Goal: Information Seeking & Learning: Learn about a topic

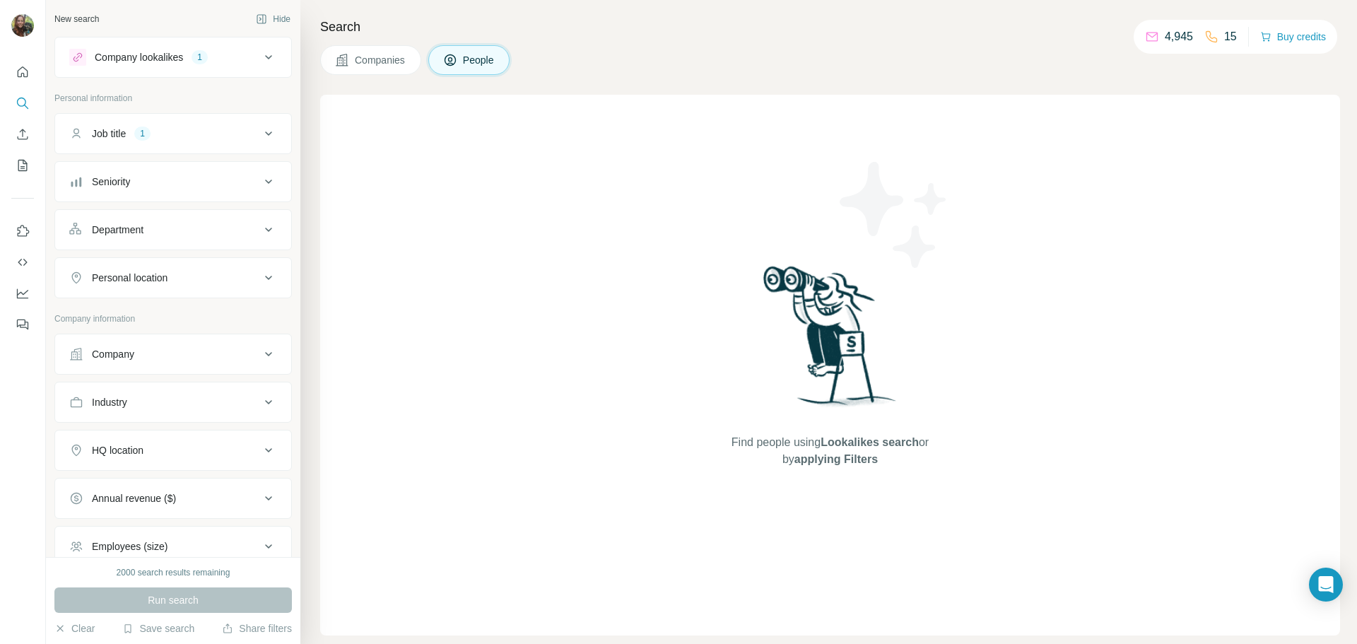
click at [260, 138] on icon at bounding box center [268, 133] width 17 height 17
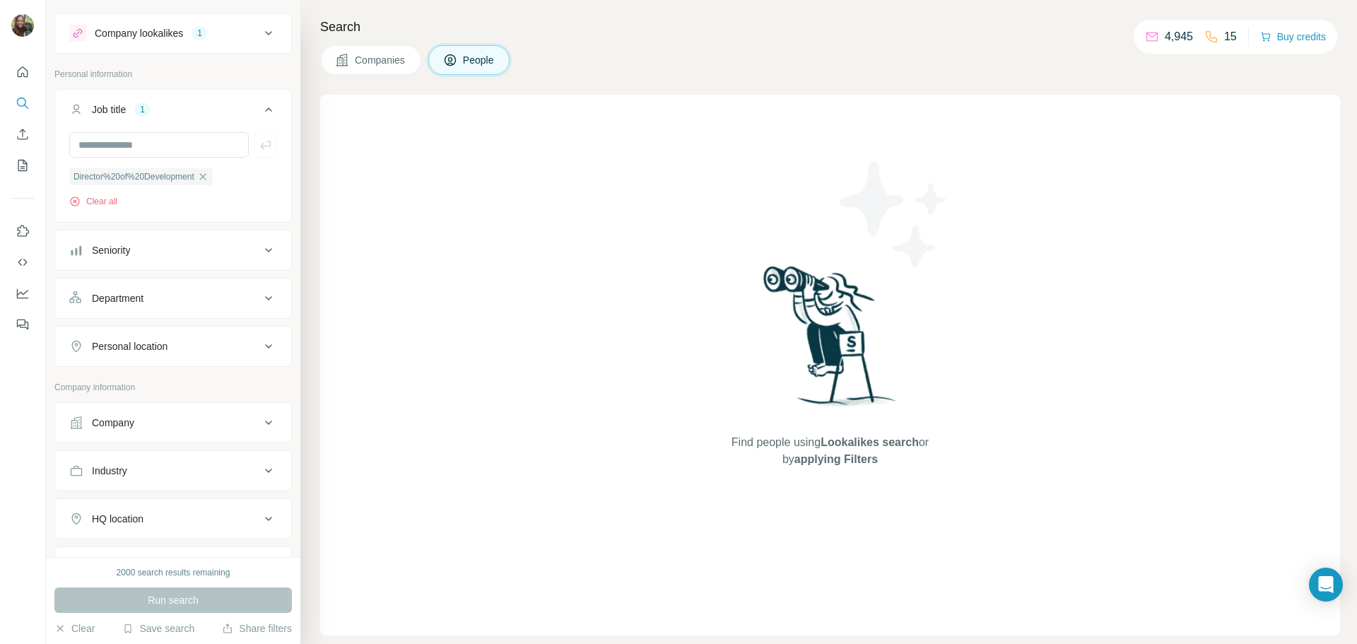
scroll to position [23, 0]
click at [138, 28] on div "Company lookalikes" at bounding box center [139, 34] width 88 height 14
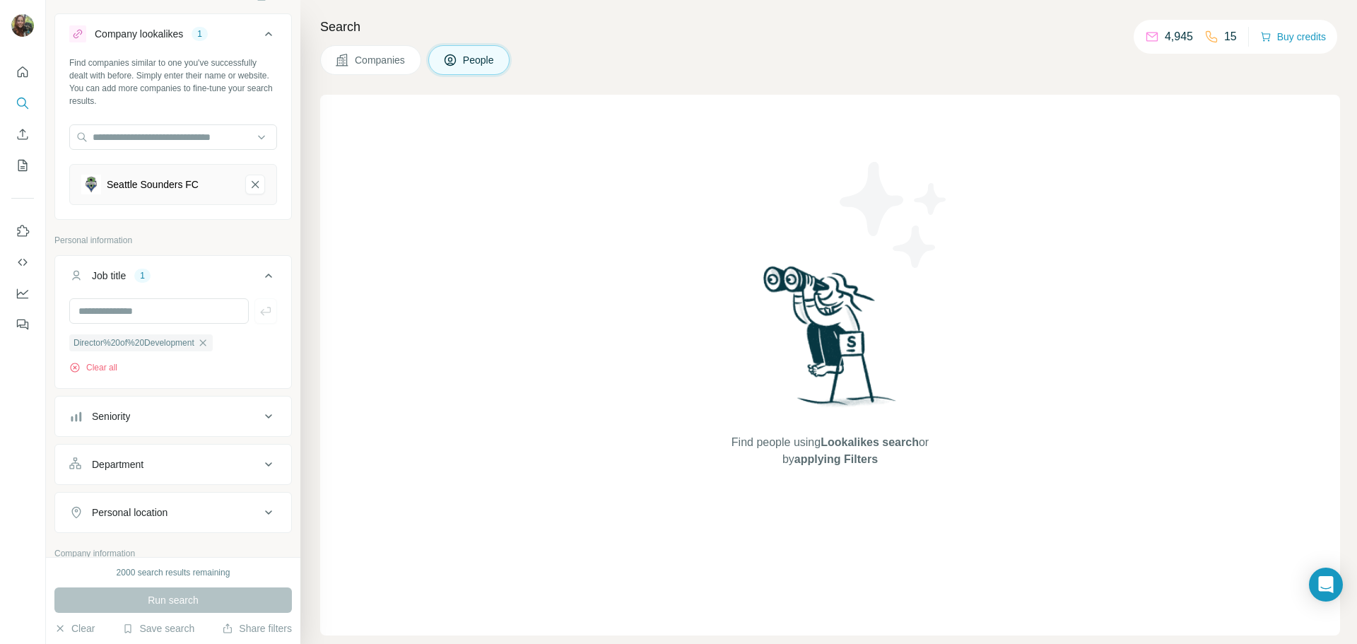
click at [182, 598] on div "Run search" at bounding box center [172, 599] width 237 height 25
click at [208, 342] on icon "button" at bounding box center [202, 342] width 11 height 11
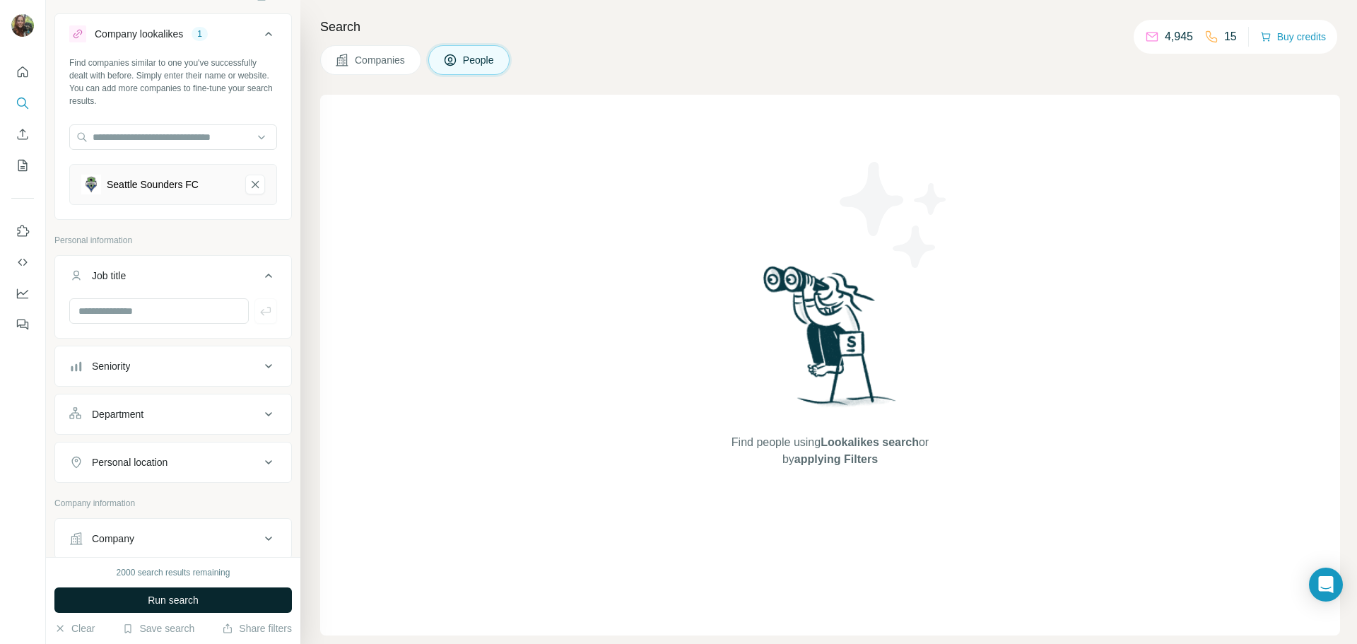
click at [172, 597] on span "Run search" at bounding box center [173, 600] width 51 height 14
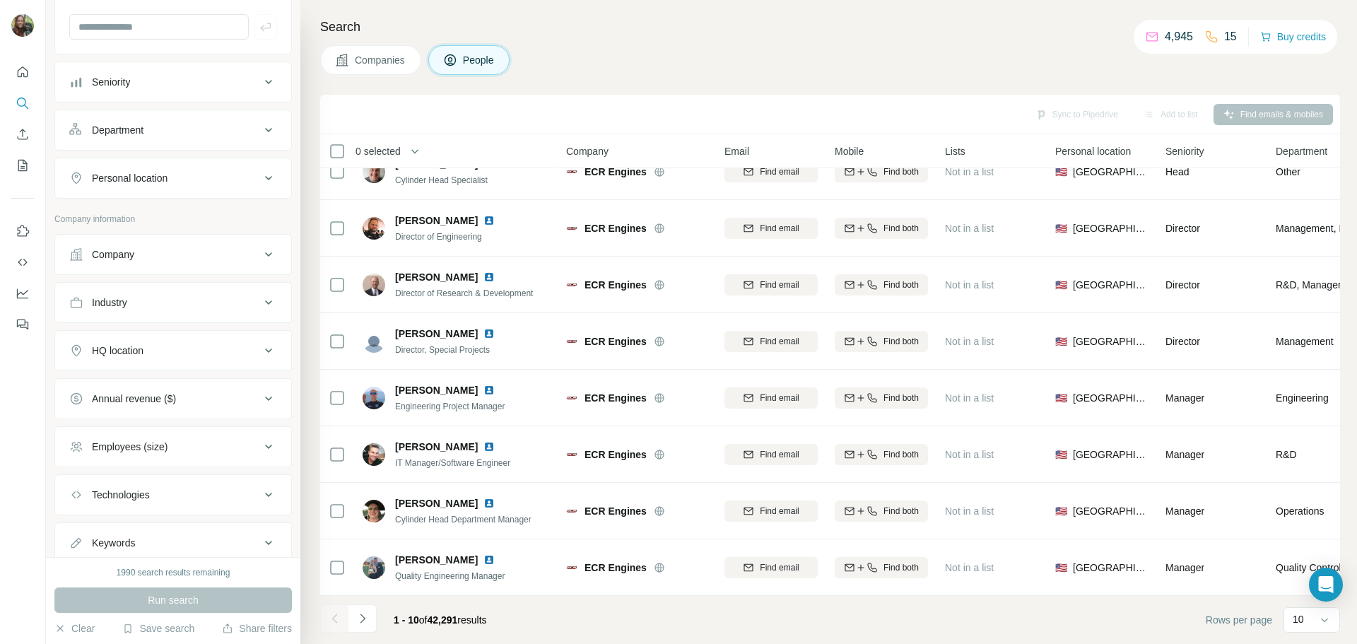
scroll to position [353, 0]
click at [260, 490] on icon at bounding box center [268, 496] width 17 height 17
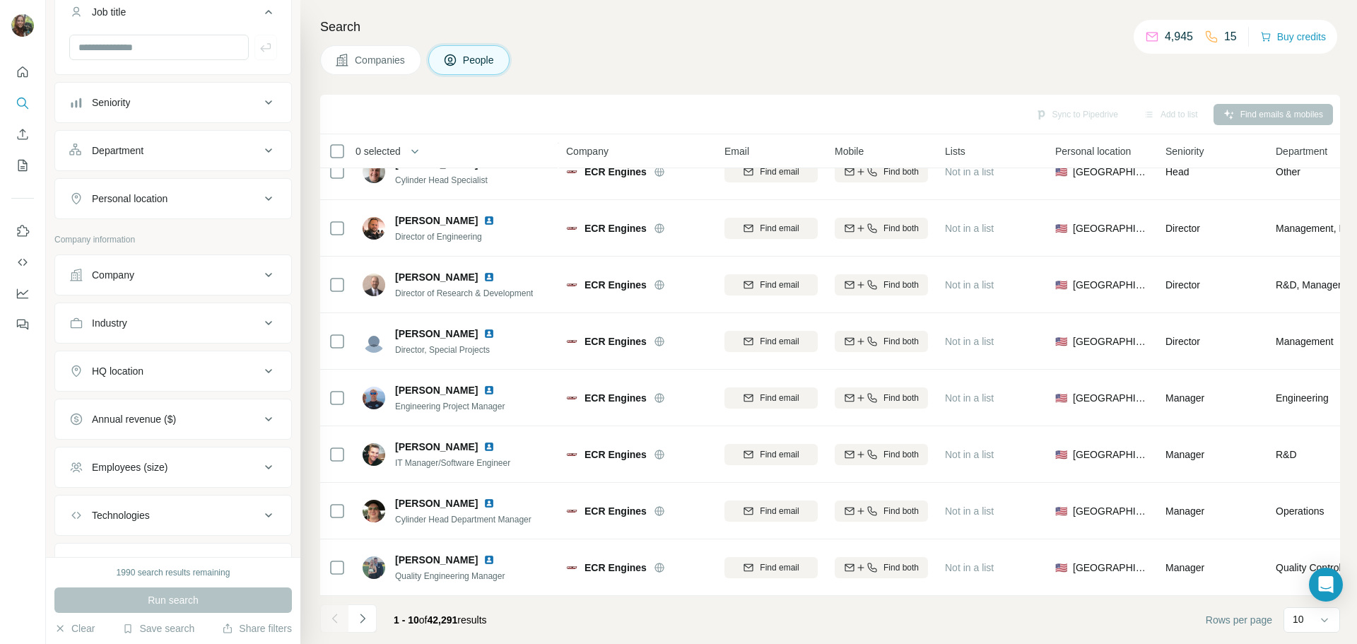
scroll to position [283, 0]
click at [261, 330] on icon at bounding box center [268, 327] width 17 height 17
click at [231, 364] on input at bounding box center [165, 363] width 175 height 16
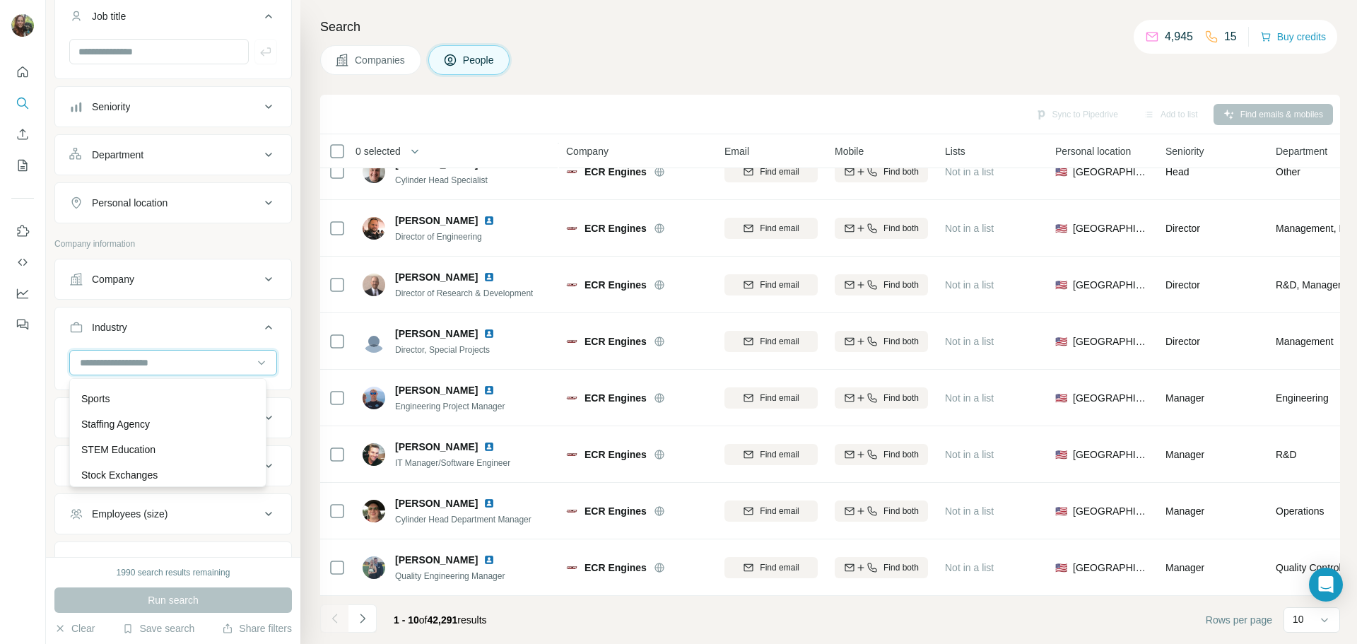
scroll to position [13745, 0]
click at [213, 406] on div "Sports" at bounding box center [167, 399] width 173 height 14
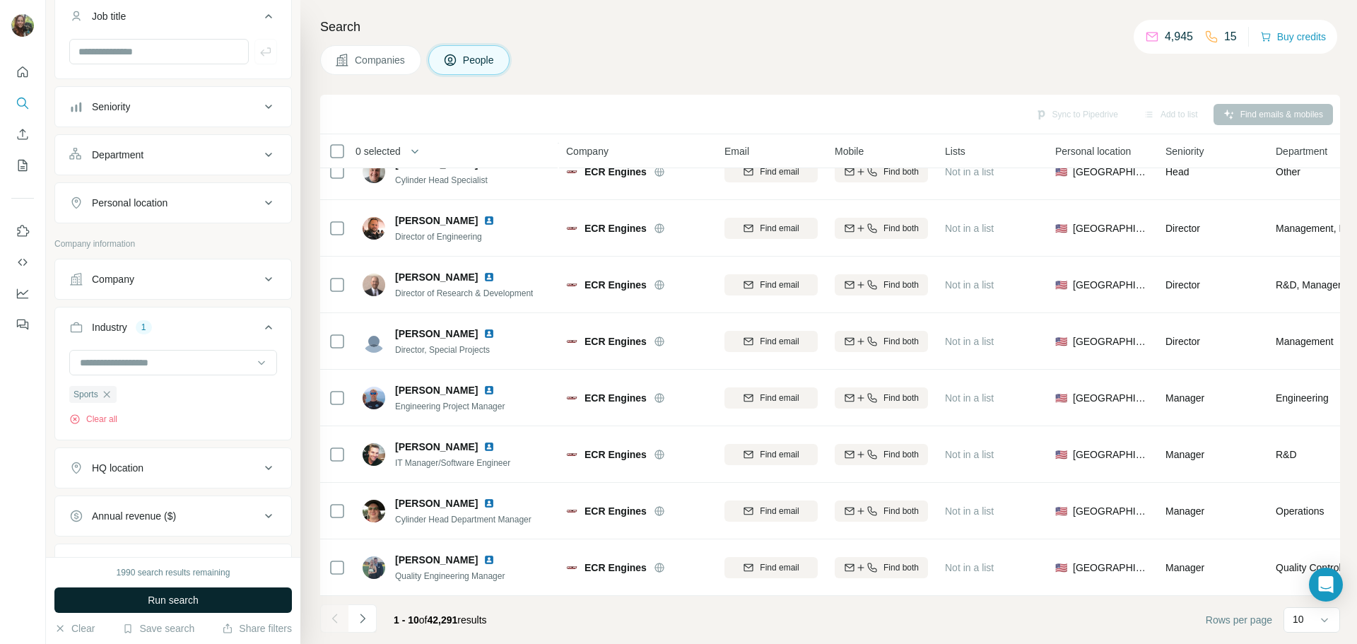
click at [218, 601] on button "Run search" at bounding box center [172, 599] width 237 height 25
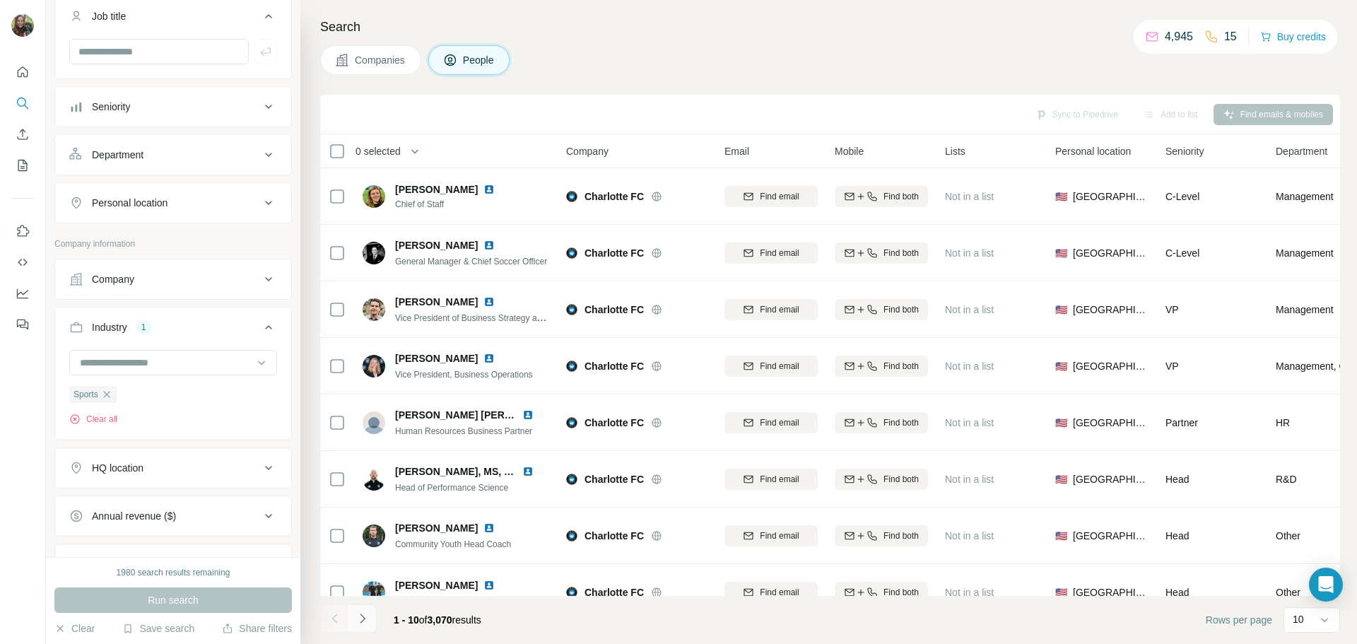
click at [366, 615] on icon "Navigate to next page" at bounding box center [362, 618] width 14 height 14
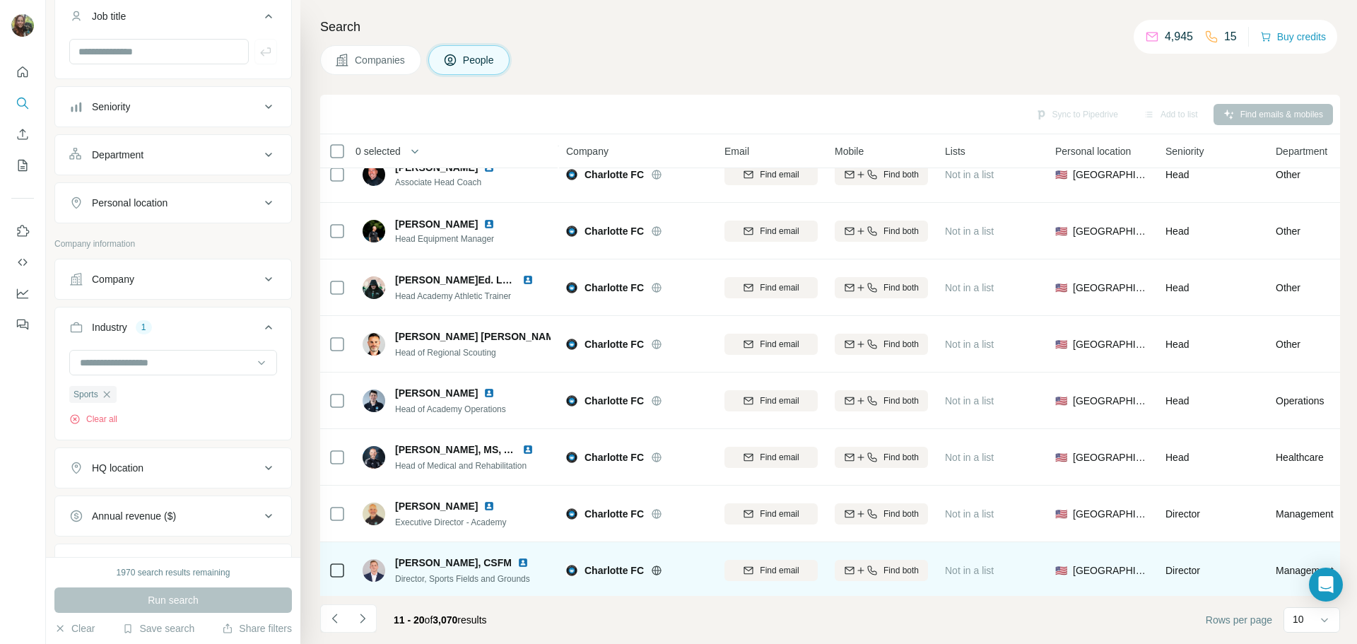
scroll to position [145, 0]
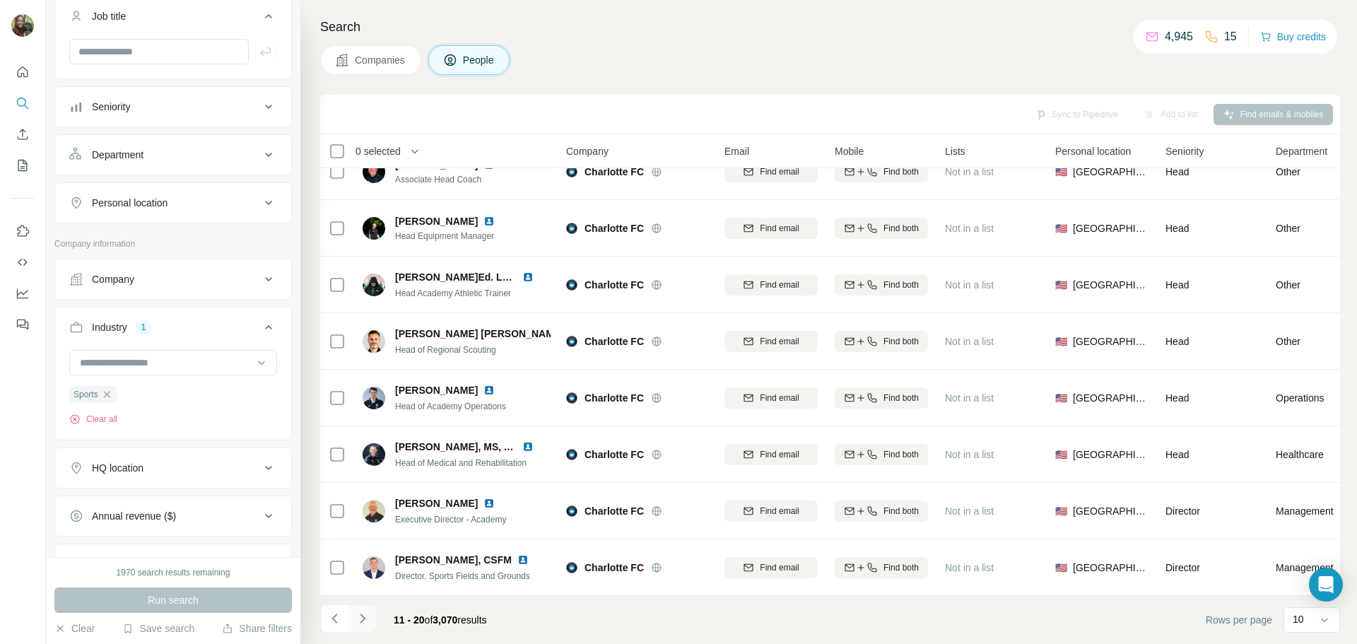
click at [367, 614] on icon "Navigate to next page" at bounding box center [362, 618] width 14 height 14
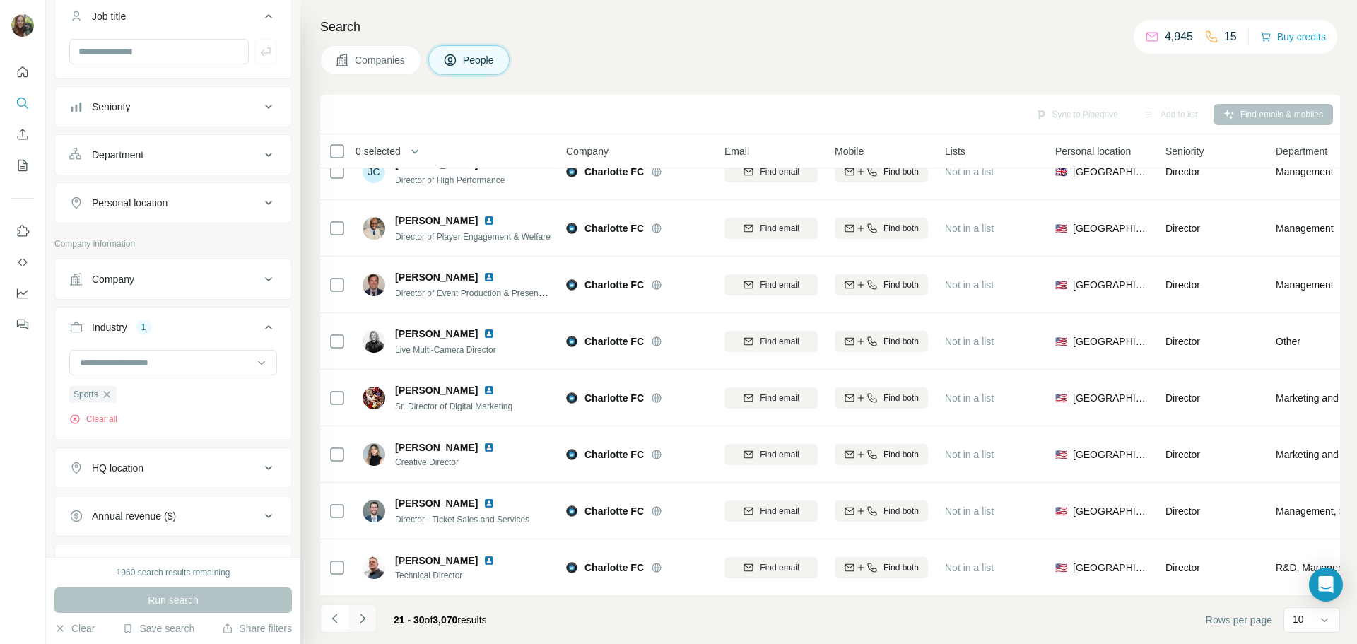
click at [367, 614] on icon "Navigate to next page" at bounding box center [362, 618] width 14 height 14
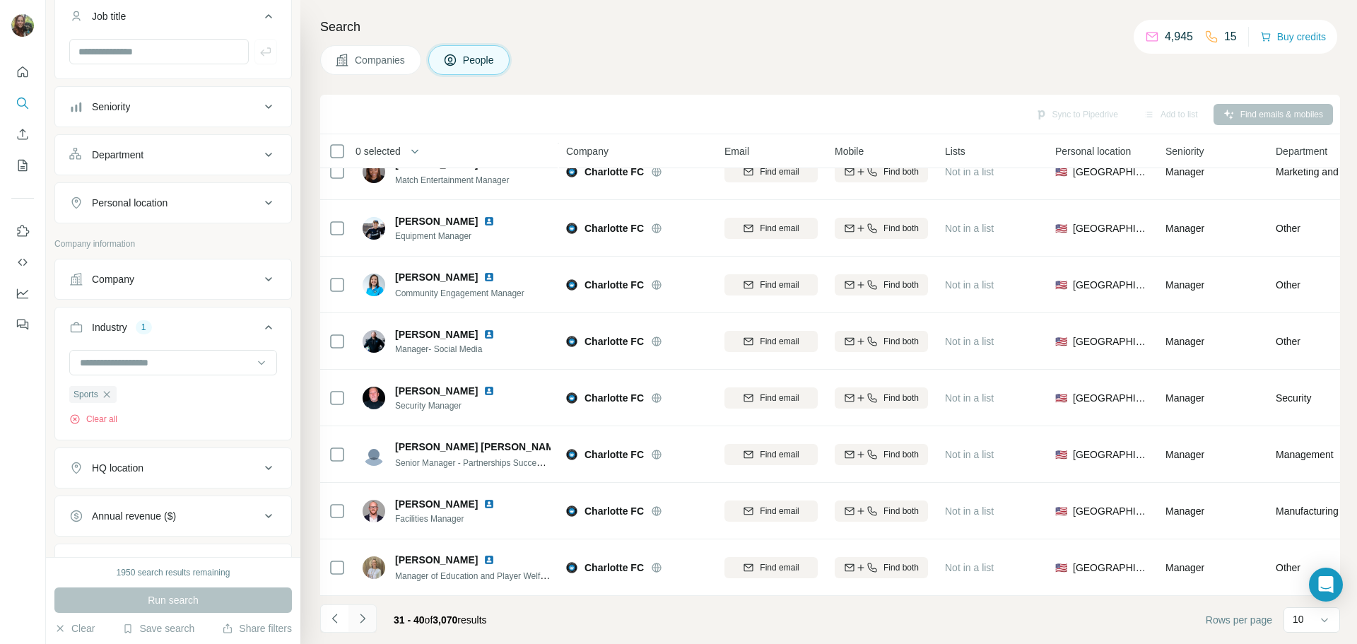
click at [367, 614] on icon "Navigate to next page" at bounding box center [362, 618] width 14 height 14
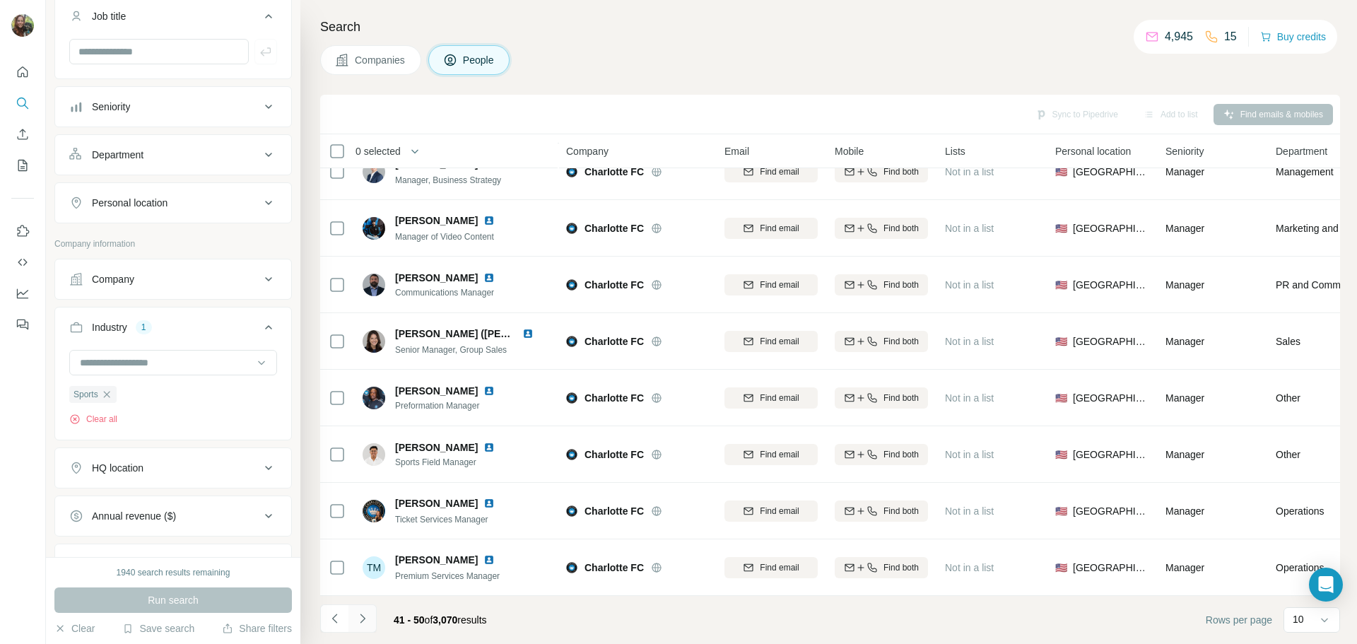
click at [367, 614] on icon "Navigate to next page" at bounding box center [362, 618] width 14 height 14
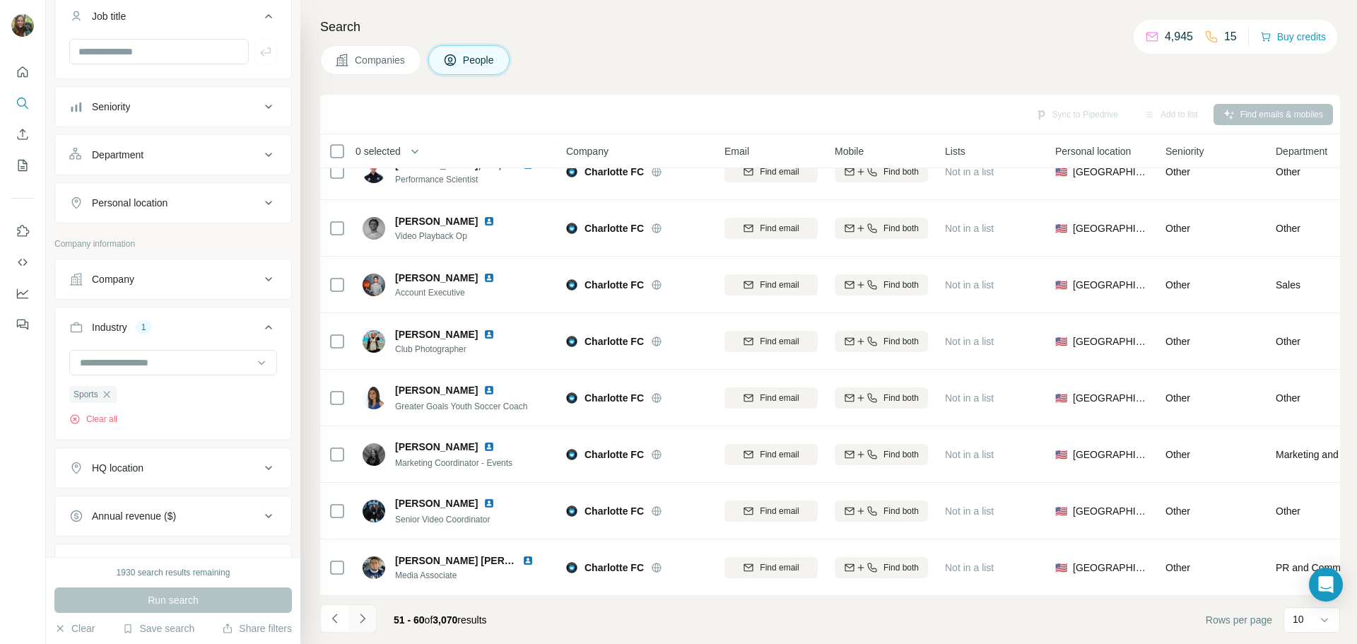
click at [367, 614] on icon "Navigate to next page" at bounding box center [362, 618] width 14 height 14
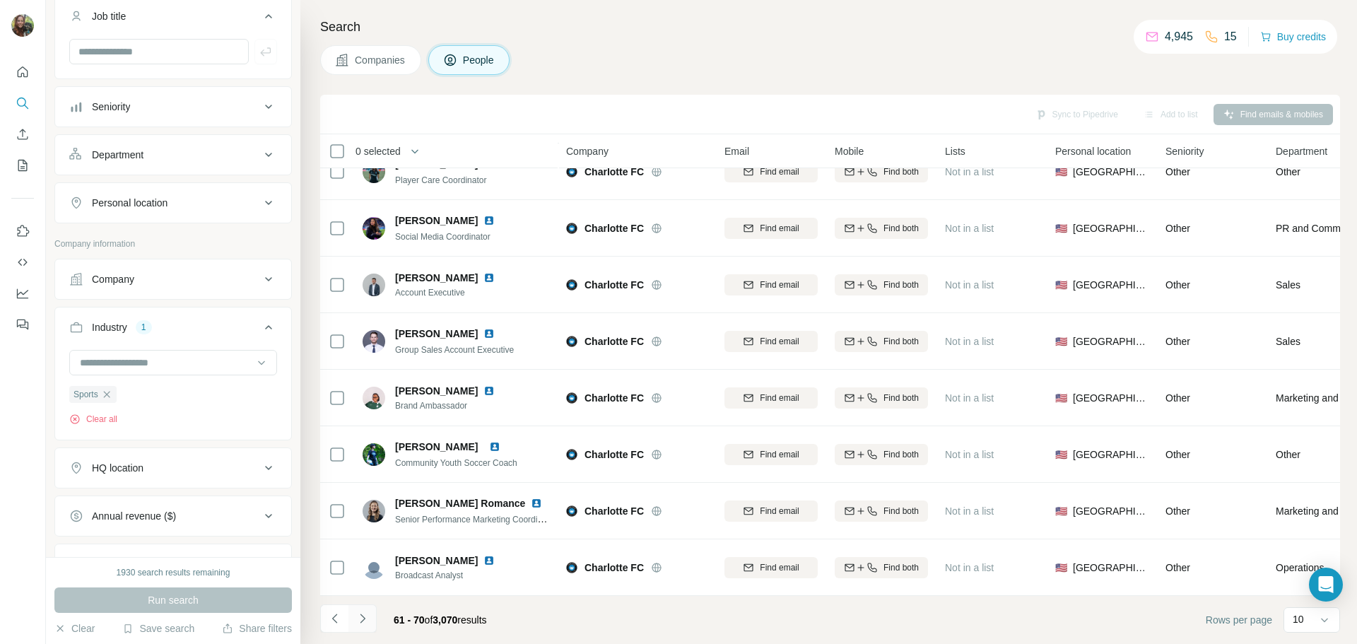
click at [367, 614] on icon "Navigate to next page" at bounding box center [362, 618] width 14 height 14
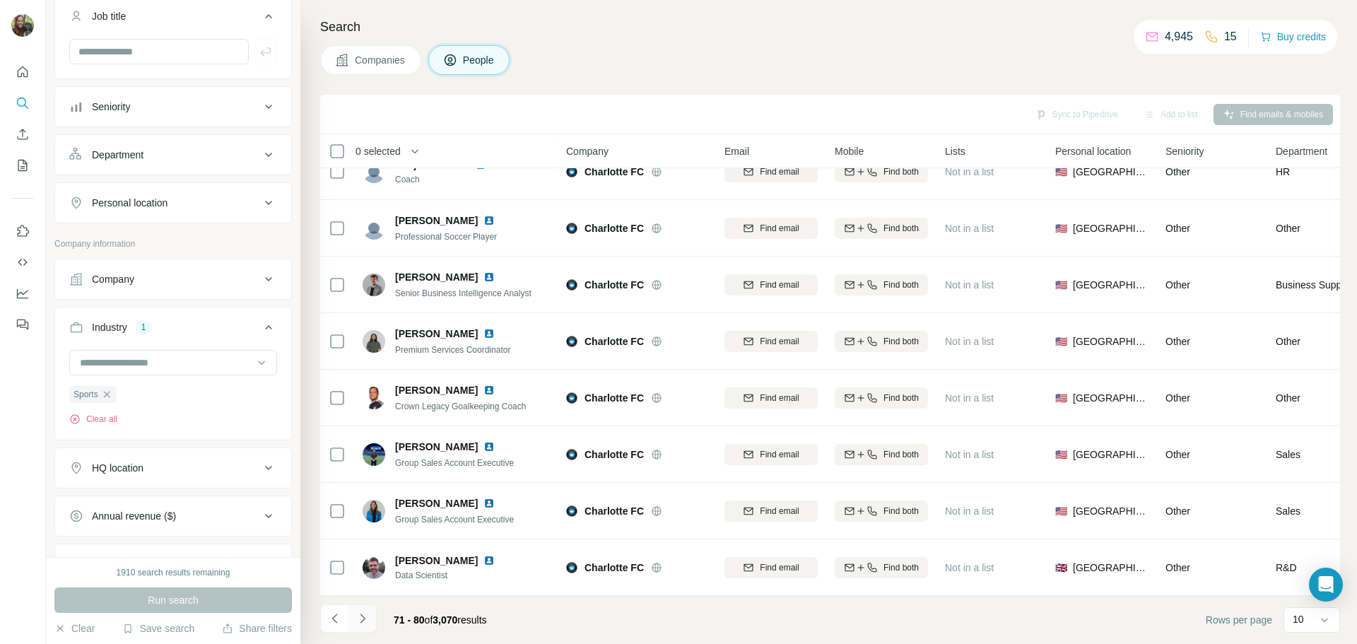
click at [372, 615] on button "Navigate to next page" at bounding box center [362, 618] width 28 height 28
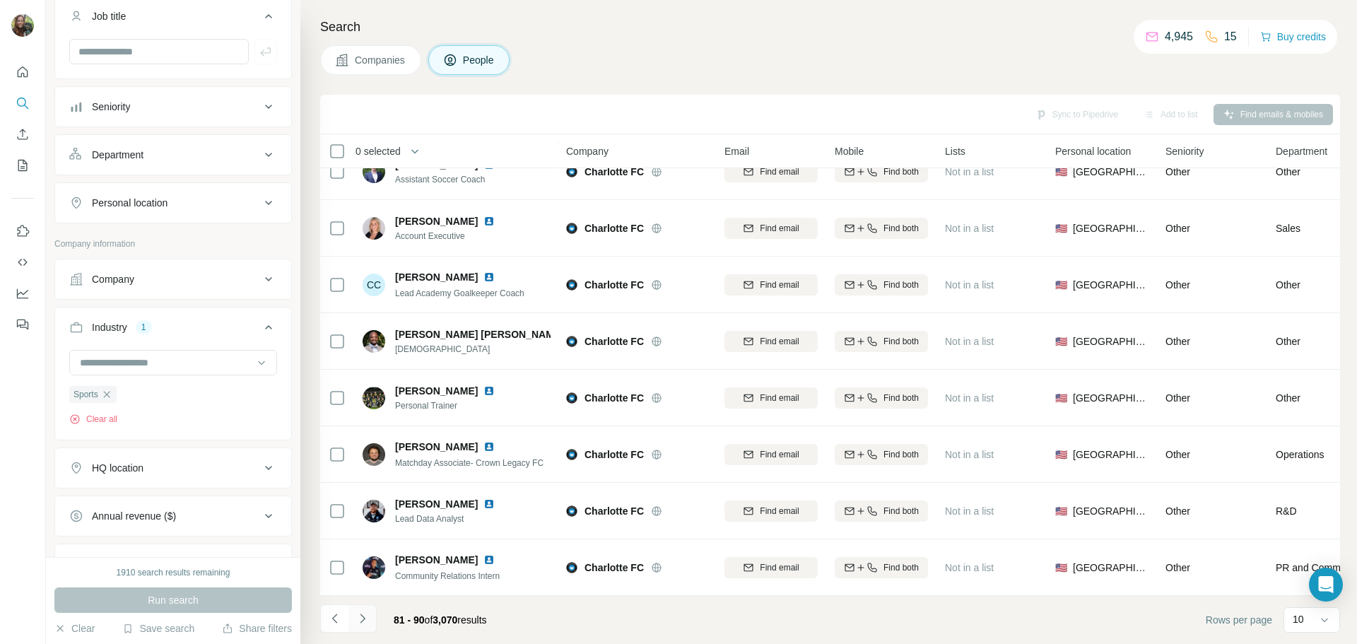
click at [372, 615] on button "Navigate to next page" at bounding box center [362, 618] width 28 height 28
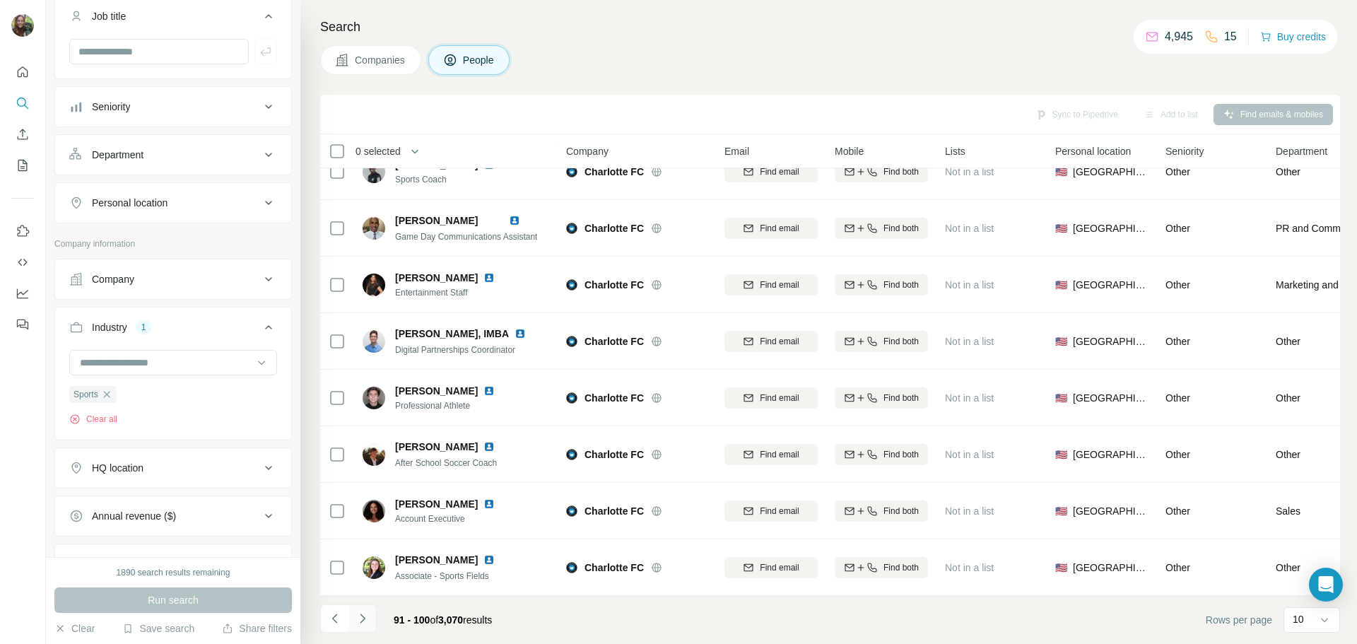
click at [370, 615] on button "Navigate to next page" at bounding box center [362, 618] width 28 height 28
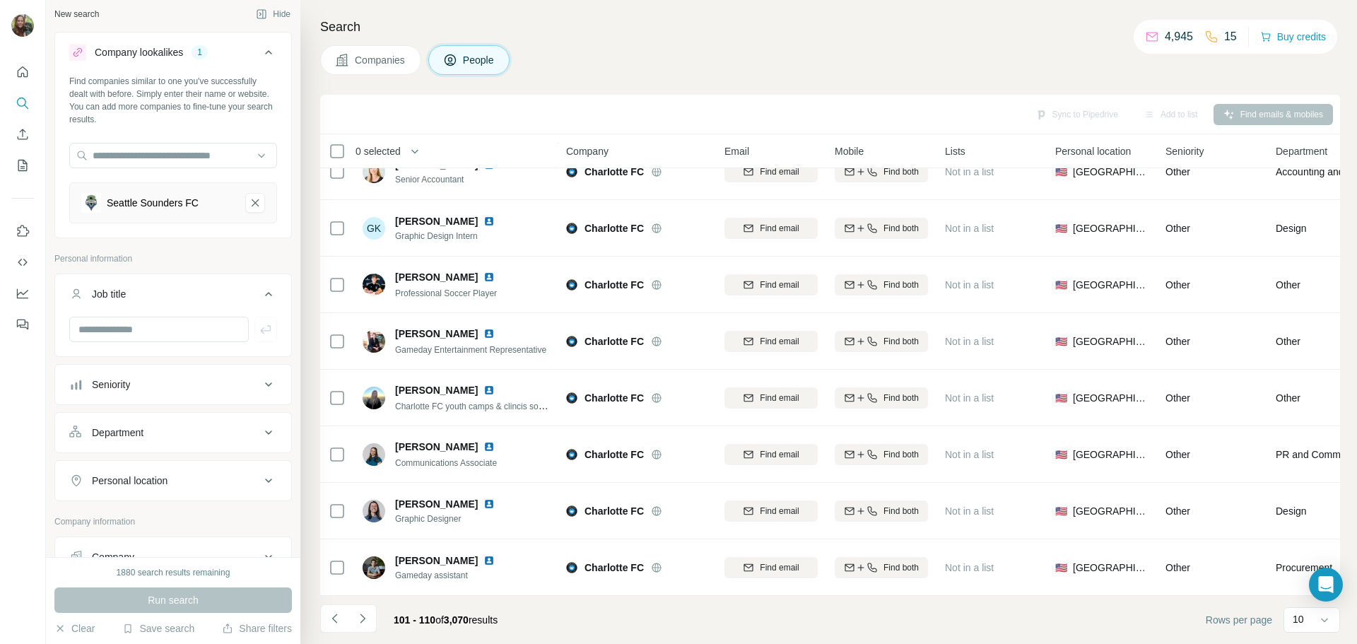
scroll to position [0, 0]
